Goal: Transaction & Acquisition: Book appointment/travel/reservation

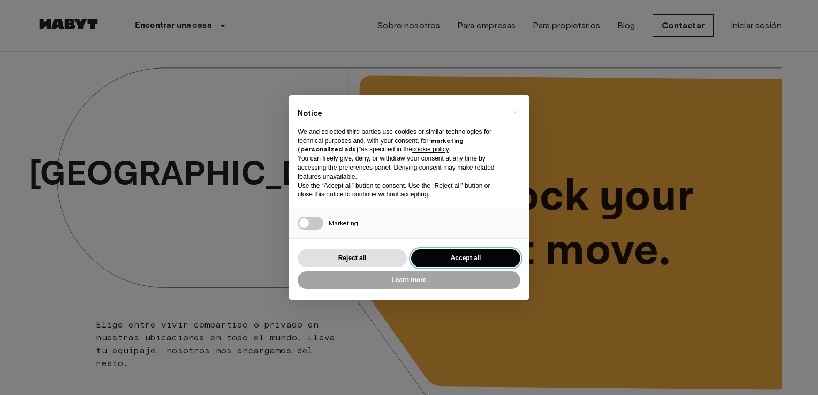
click at [477, 254] on button "Accept all" at bounding box center [465, 258] width 109 height 18
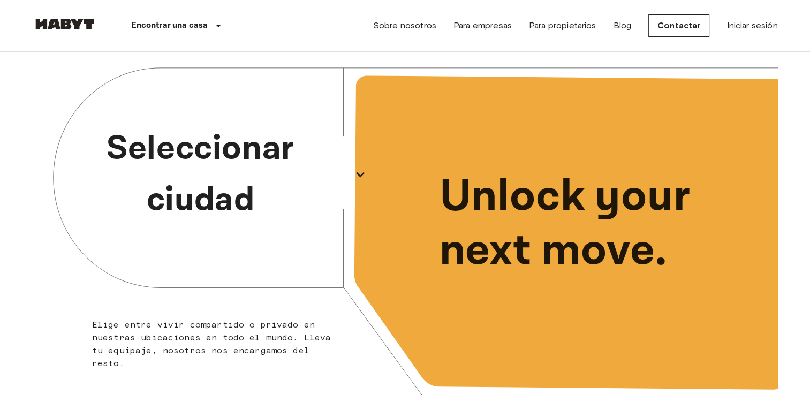
click at [336, 172] on p "Seleccionar ciudad" at bounding box center [200, 174] width 293 height 103
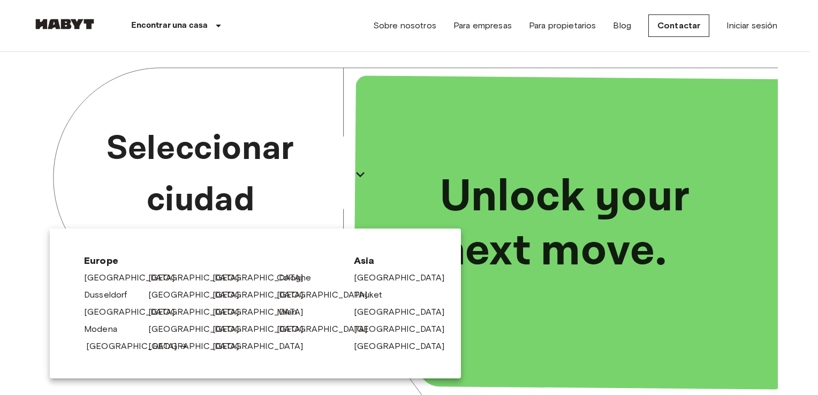
click at [118, 346] on link "[GEOGRAPHIC_DATA]" at bounding box center [137, 346] width 102 height 13
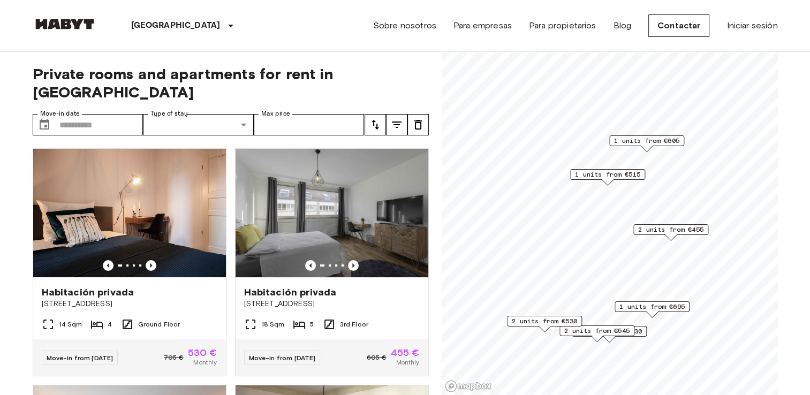
click at [671, 231] on span "2 units from €455" at bounding box center [670, 230] width 65 height 10
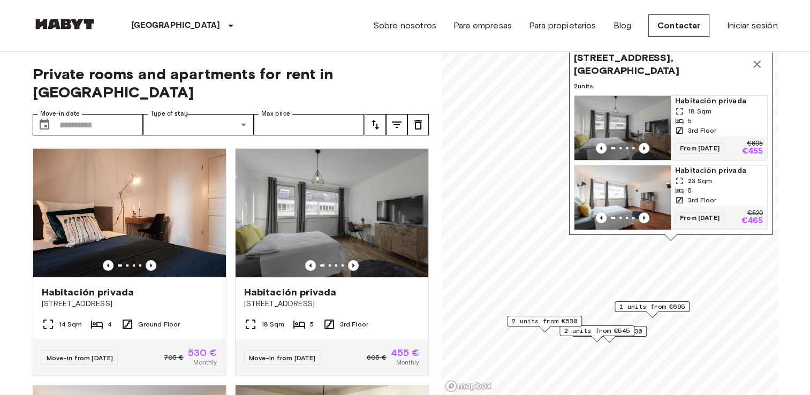
click at [612, 122] on img "Map marker" at bounding box center [622, 128] width 96 height 64
click at [753, 58] on icon "Map marker" at bounding box center [756, 64] width 13 height 13
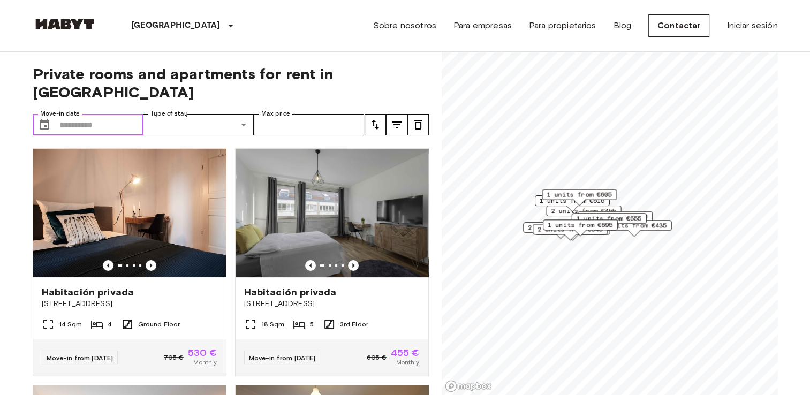
click at [108, 114] on input "Move-in date" at bounding box center [101, 124] width 84 height 21
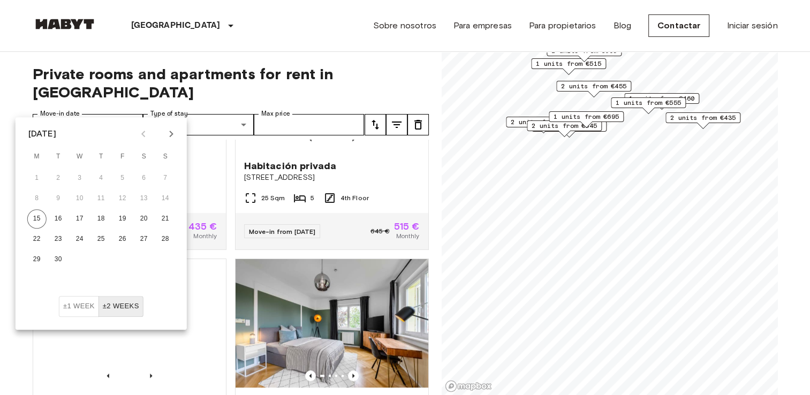
scroll to position [590, 0]
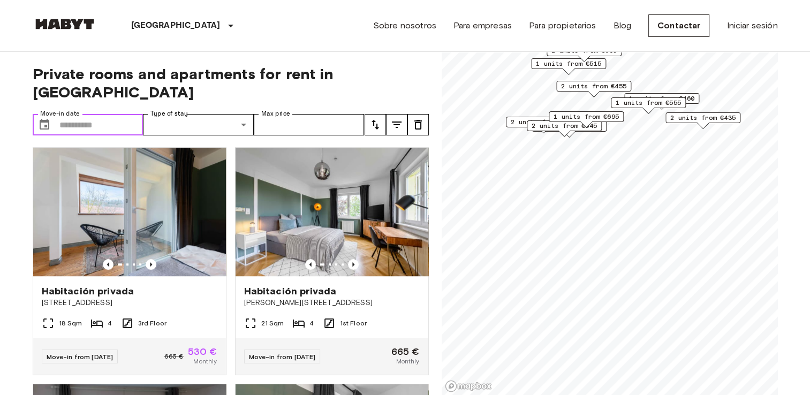
scroll to position [712, 0]
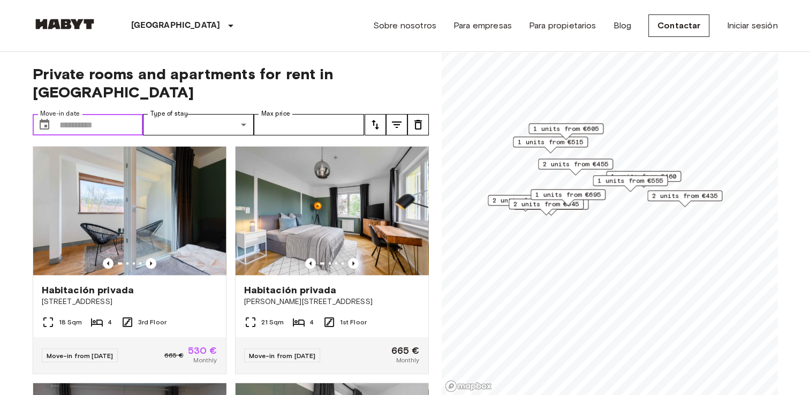
drag, startPoint x: 551, startPoint y: 112, endPoint x: 533, endPoint y: 190, distance: 80.2
click at [533, 190] on div "1 units from €695" at bounding box center [567, 194] width 75 height 11
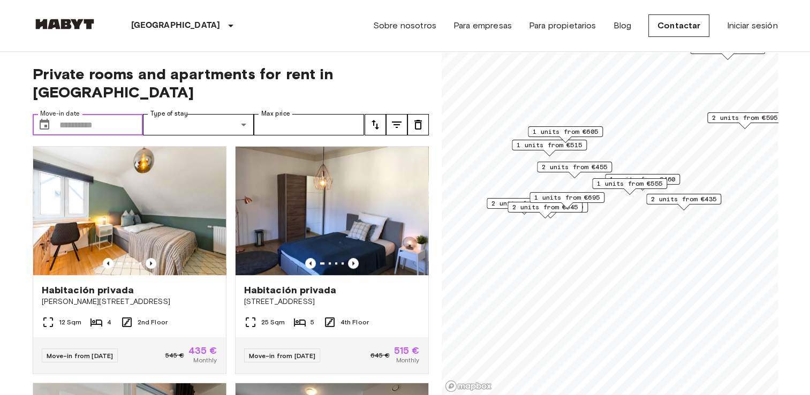
scroll to position [954, 0]
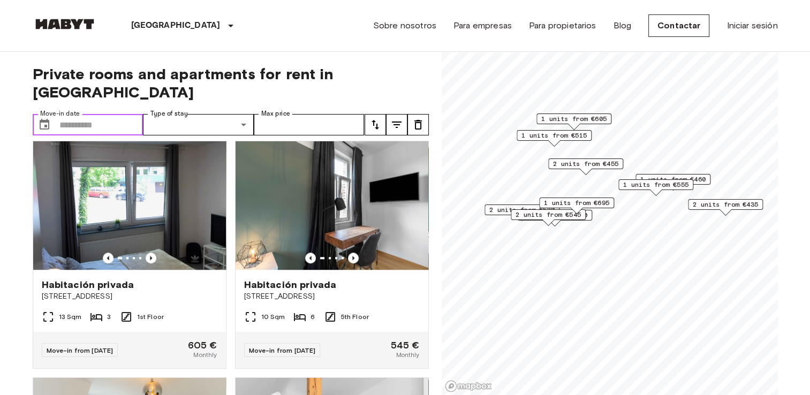
scroll to position [712, 0]
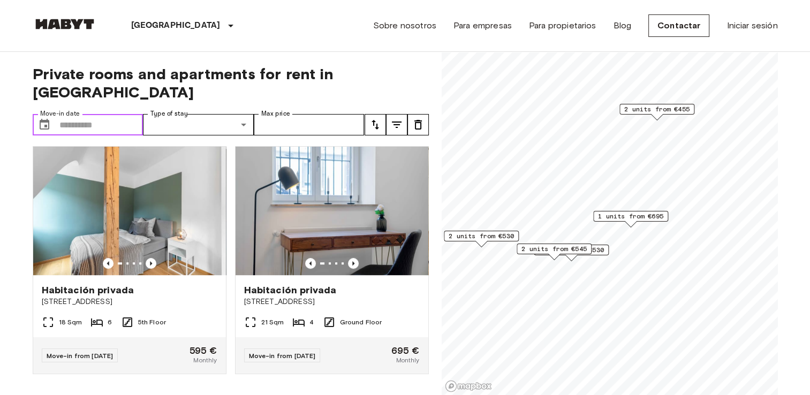
scroll to position [470, 0]
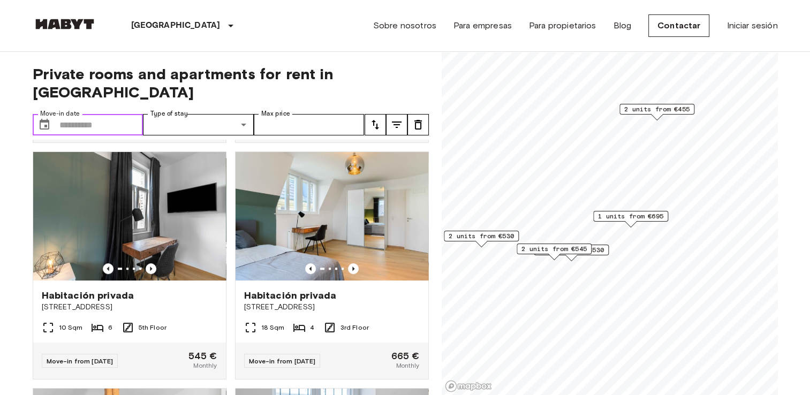
click at [601, 250] on span "1 units from €530" at bounding box center [570, 250] width 65 height 10
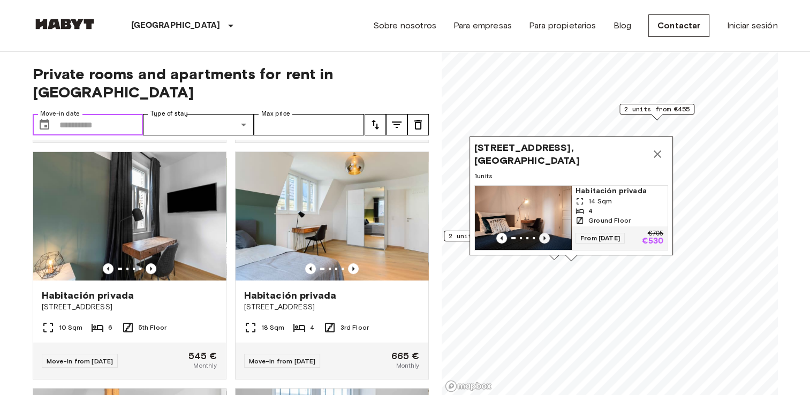
click at [540, 233] on icon "Previous image" at bounding box center [544, 238] width 11 height 11
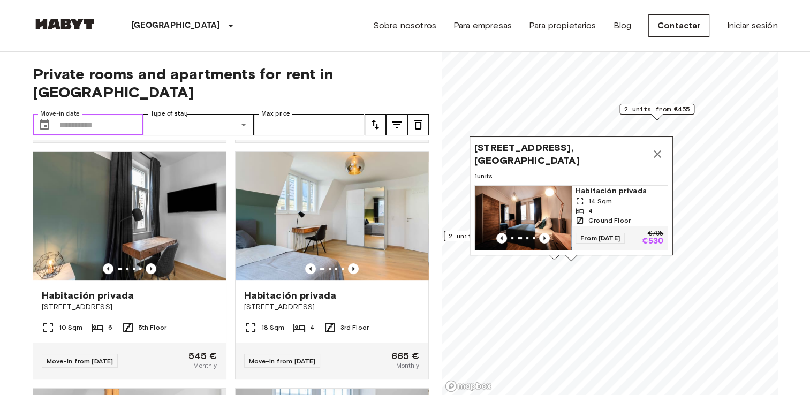
click at [664, 143] on button "Map marker" at bounding box center [656, 153] width 21 height 21
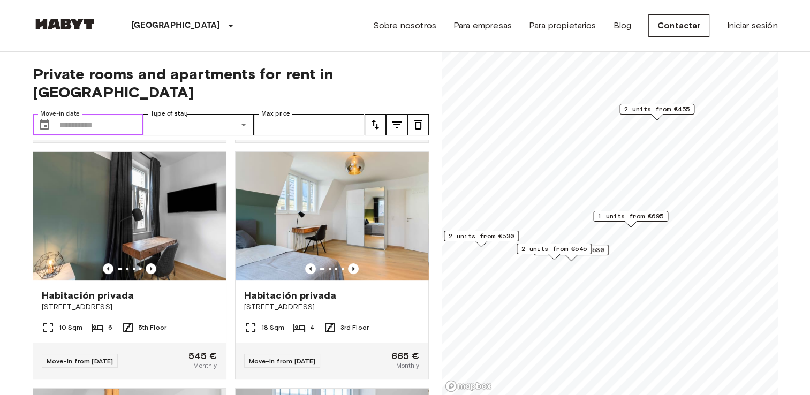
click at [481, 237] on span "2 units from €530" at bounding box center [480, 236] width 65 height 10
